Goal: Information Seeking & Learning: Understand process/instructions

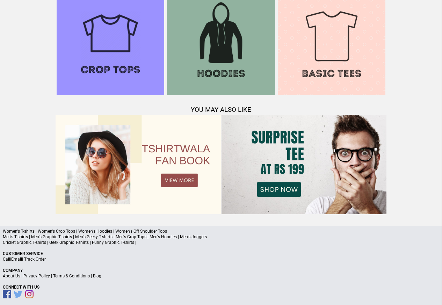
scroll to position [675, 0]
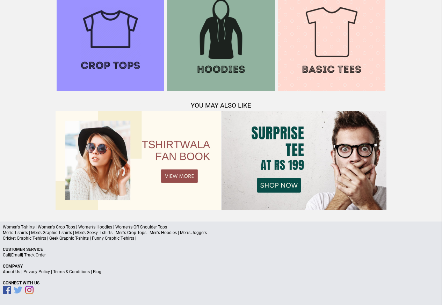
click at [64, 271] on link "Terms & Conditions" at bounding box center [71, 272] width 37 height 5
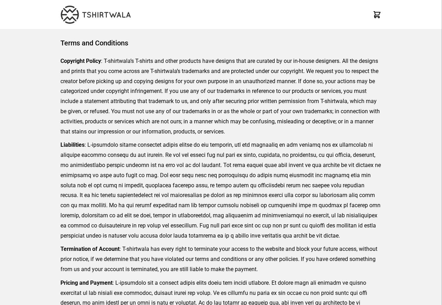
scroll to position [161, 0]
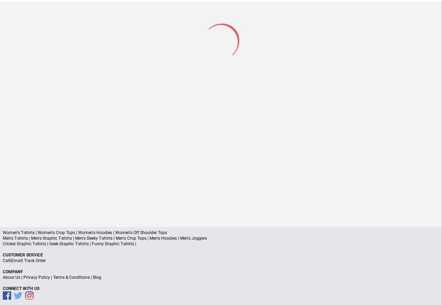
scroll to position [33, 0]
